Goal: Navigation & Orientation: Find specific page/section

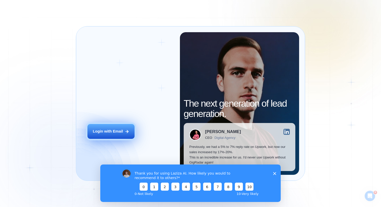
click at [125, 128] on button "Login with Email" at bounding box center [110, 131] width 47 height 15
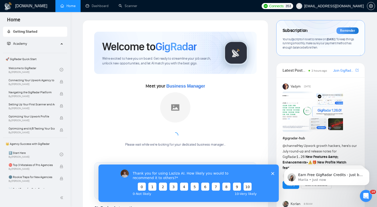
drag, startPoint x: 272, startPoint y: 173, endPoint x: 355, endPoint y: 318, distance: 166.9
click at [272, 173] on polygon "Close survey" at bounding box center [272, 173] width 3 height 3
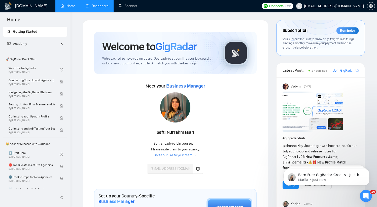
click at [90, 8] on link "Dashboard" at bounding box center [97, 6] width 23 height 4
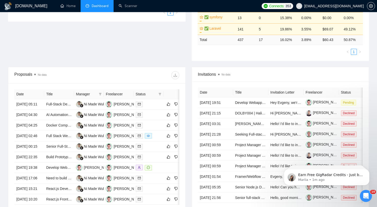
scroll to position [251, 0]
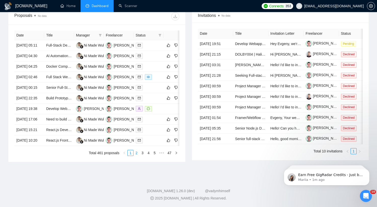
click at [137, 156] on link "2" at bounding box center [137, 153] width 6 height 6
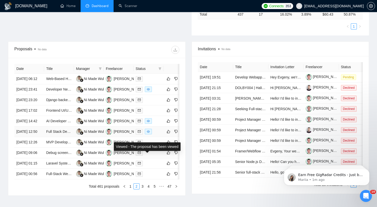
scroll to position [218, 0]
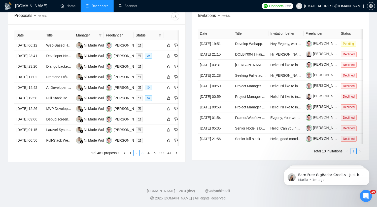
click at [143, 156] on link "3" at bounding box center [143, 153] width 6 height 6
